Goal: Navigation & Orientation: Find specific page/section

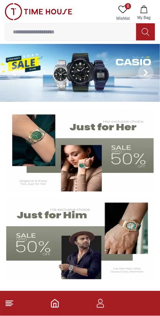
click at [18, 303] on footer at bounding box center [80, 303] width 160 height 25
click at [12, 305] on icon at bounding box center [9, 303] width 9 height 9
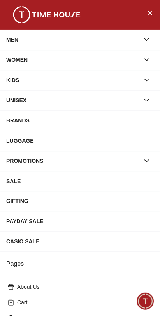
scroll to position [121, 0]
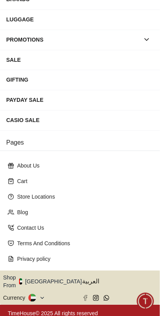
click at [44, 279] on button "Shop From [GEOGRAPHIC_DATA]" at bounding box center [45, 282] width 84 height 16
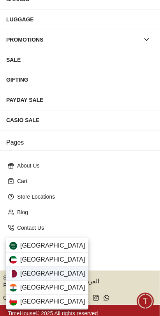
click at [38, 274] on div "[GEOGRAPHIC_DATA]" at bounding box center [47, 274] width 82 height 14
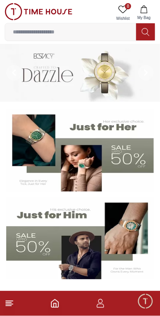
click at [123, 125] on img at bounding box center [79, 151] width 147 height 82
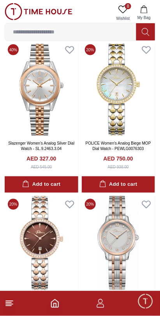
scroll to position [39, 0]
click at [9, 301] on line at bounding box center [9, 301] width 7 height 0
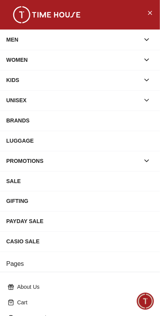
scroll to position [121, 0]
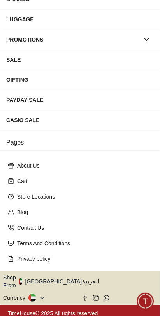
click at [41, 283] on button "Shop From [GEOGRAPHIC_DATA]" at bounding box center [45, 282] width 84 height 16
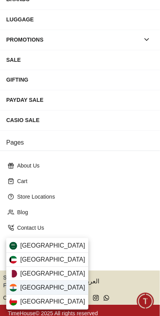
click at [35, 281] on div "[GEOGRAPHIC_DATA]" at bounding box center [47, 288] width 82 height 14
